Goal: Information Seeking & Learning: Learn about a topic

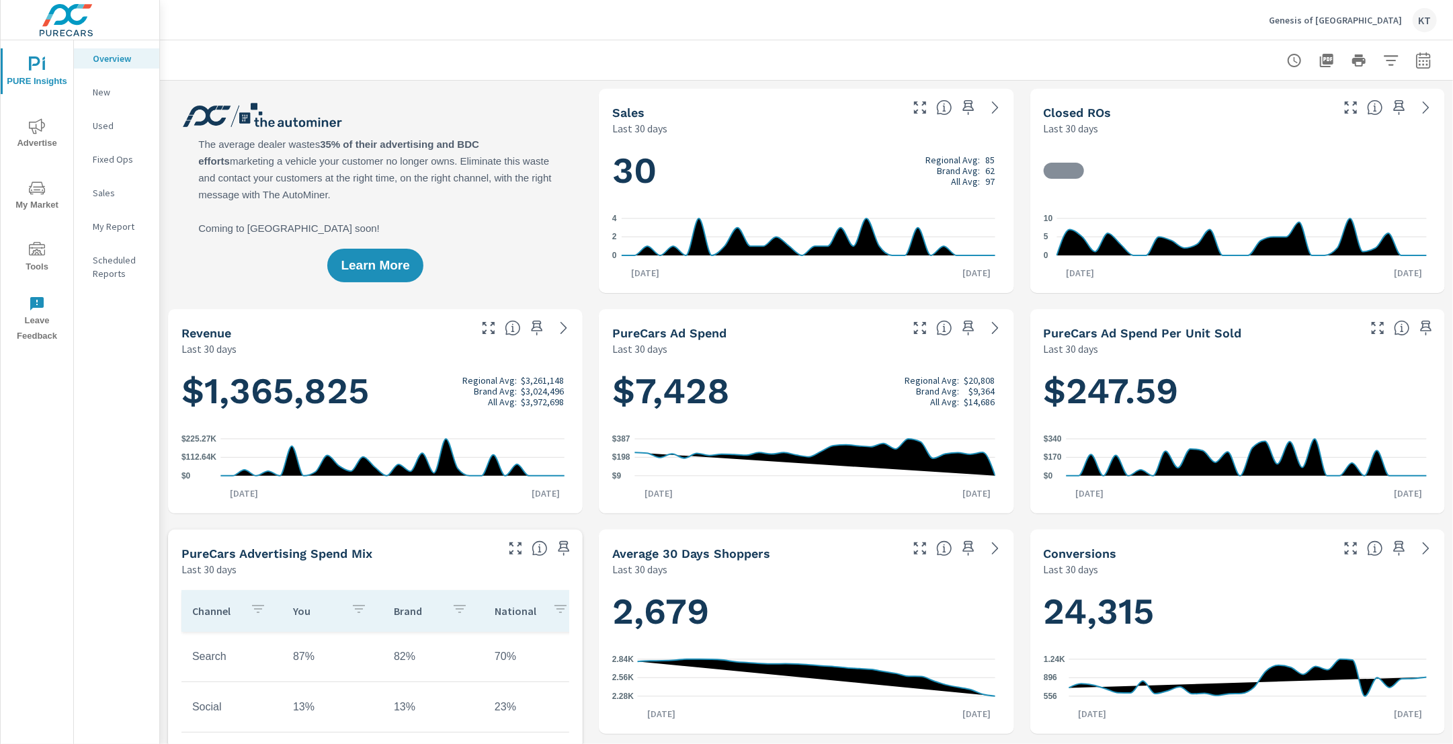
click at [25, 202] on span "My Market" at bounding box center [37, 196] width 65 height 33
